Goal: Task Accomplishment & Management: Complete application form

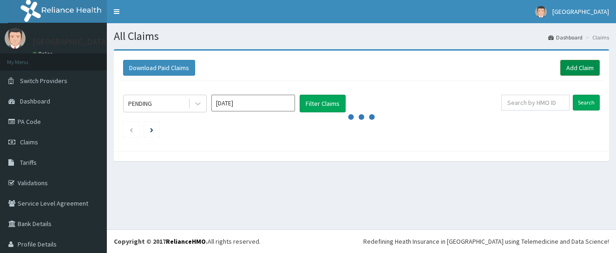
click at [576, 71] on link "Add Claim" at bounding box center [579, 68] width 39 height 16
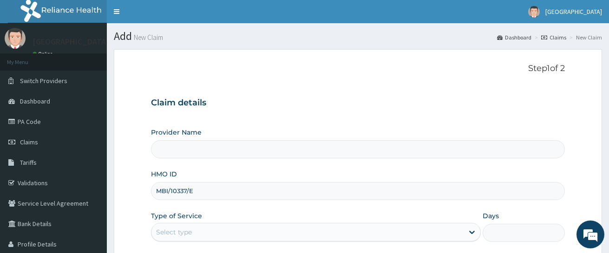
type input "MBI/10337/E"
click at [180, 234] on div "Select type" at bounding box center [174, 232] width 36 height 9
type input "[GEOGRAPHIC_DATA]"
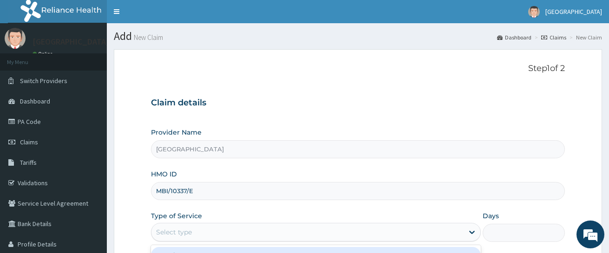
scroll to position [129, 0]
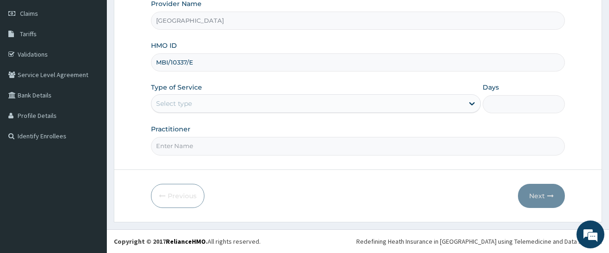
click at [61, 181] on aside "Deseret Hospital Online My Menu Switch Providers Dashboard PA Code Claims Tarif…" at bounding box center [53, 62] width 107 height 382
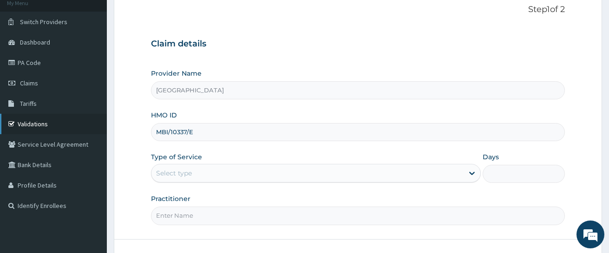
scroll to position [0, 0]
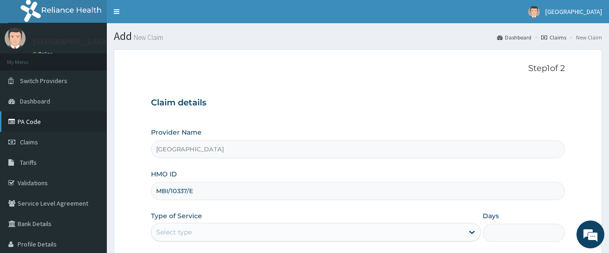
click at [33, 122] on link "PA Code" at bounding box center [53, 122] width 107 height 20
type input "M"
type input "[GEOGRAPHIC_DATA]"
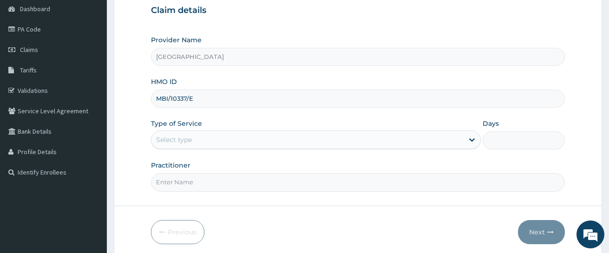
scroll to position [93, 0]
type input "MBI/10337/E"
click at [178, 135] on div "Select type" at bounding box center [174, 139] width 36 height 9
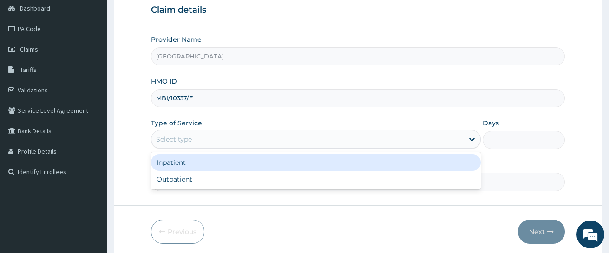
click at [184, 166] on div "Inpatient" at bounding box center [316, 162] width 330 height 17
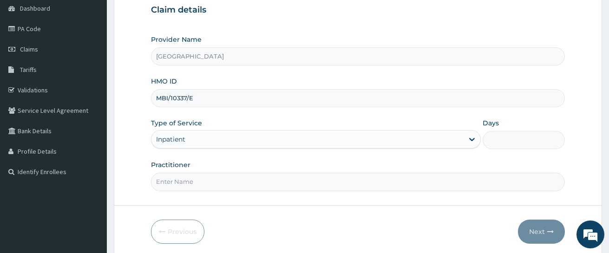
click at [183, 187] on input "Practitioner" at bounding box center [358, 182] width 414 height 18
type input "[PERSON_NAME]"
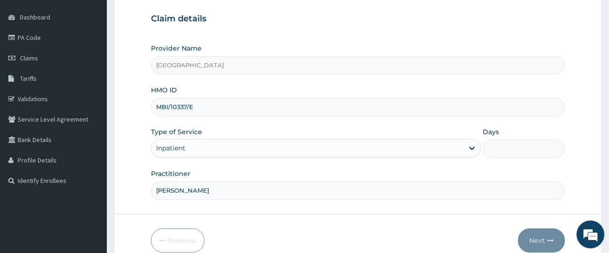
scroll to position [129, 0]
